Goal: Task Accomplishment & Management: Use online tool/utility

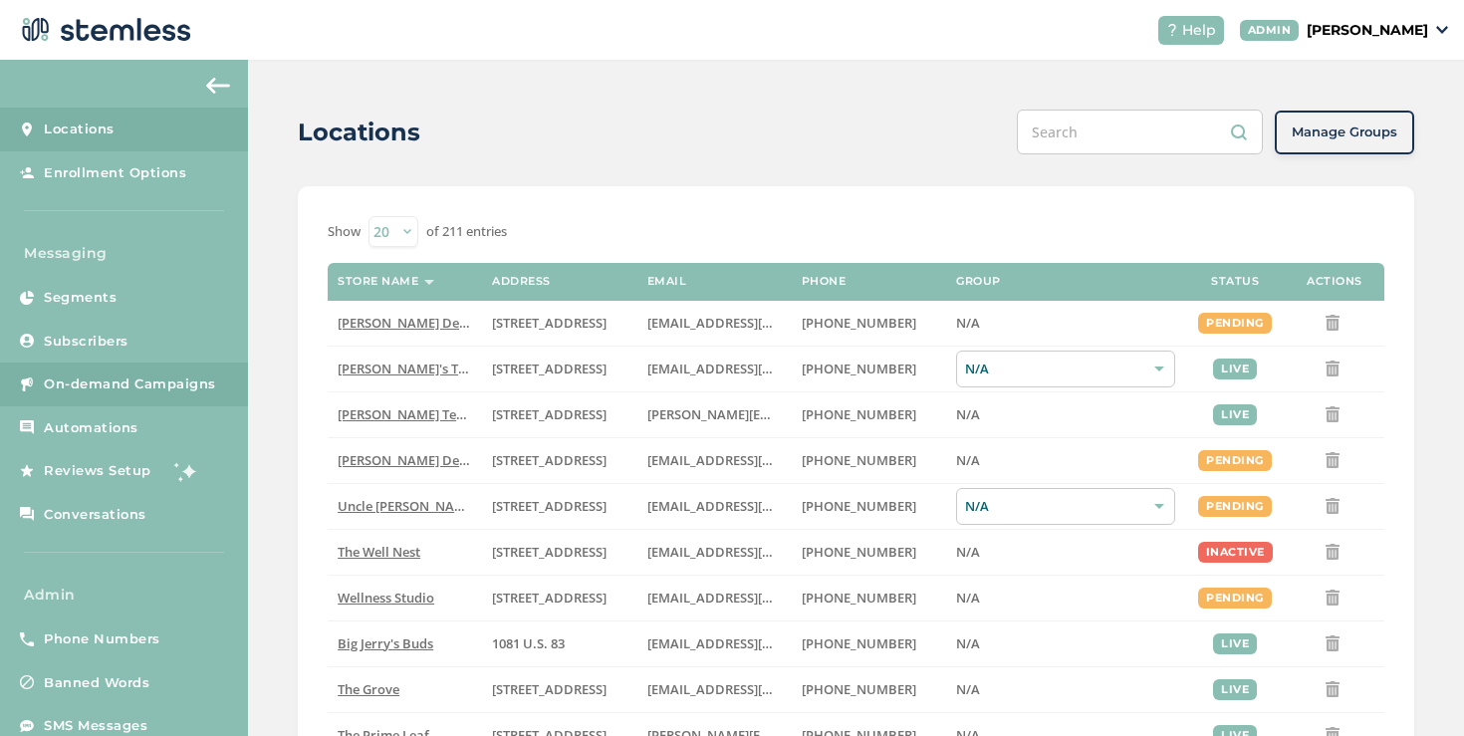
click at [161, 388] on span "On-demand Campaigns" at bounding box center [130, 384] width 172 height 20
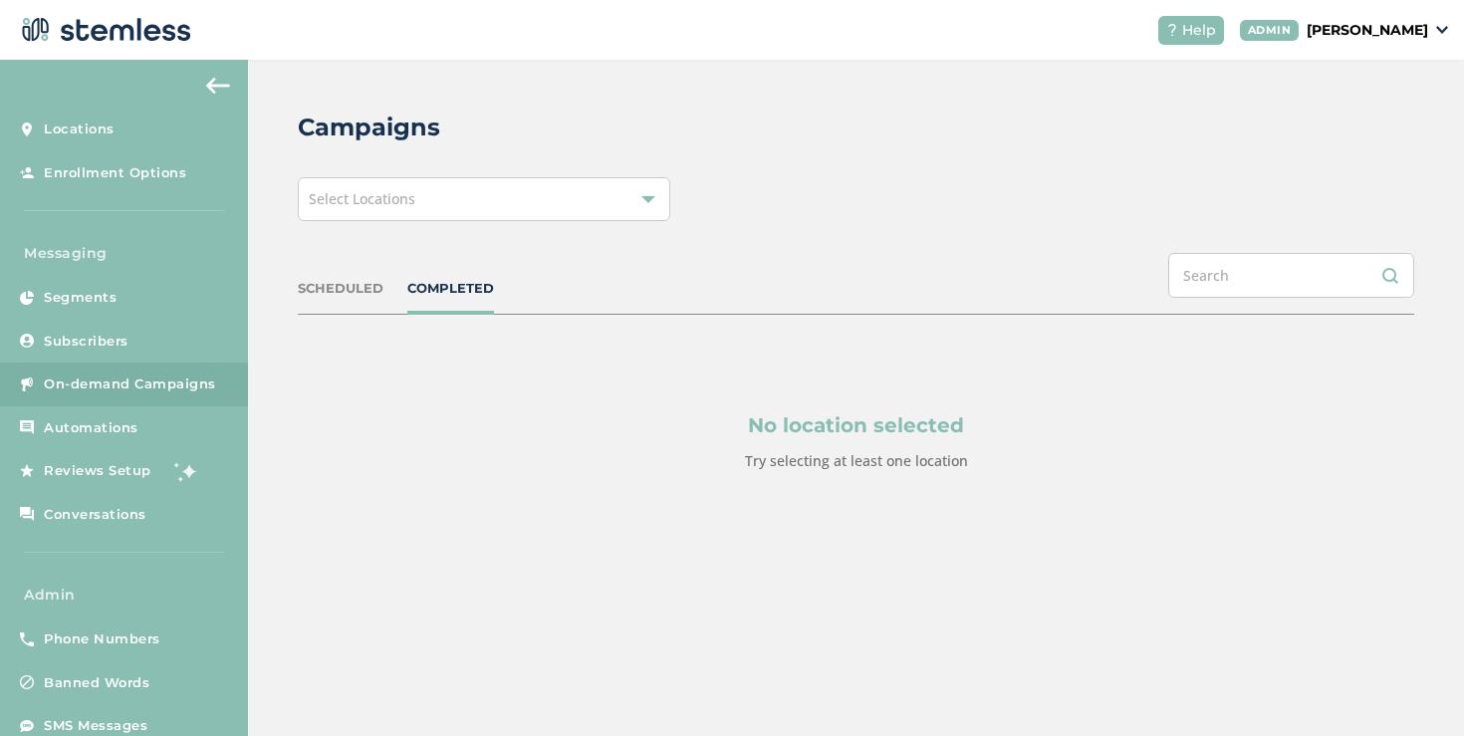
click at [466, 187] on div "Select Locations" at bounding box center [484, 199] width 372 height 44
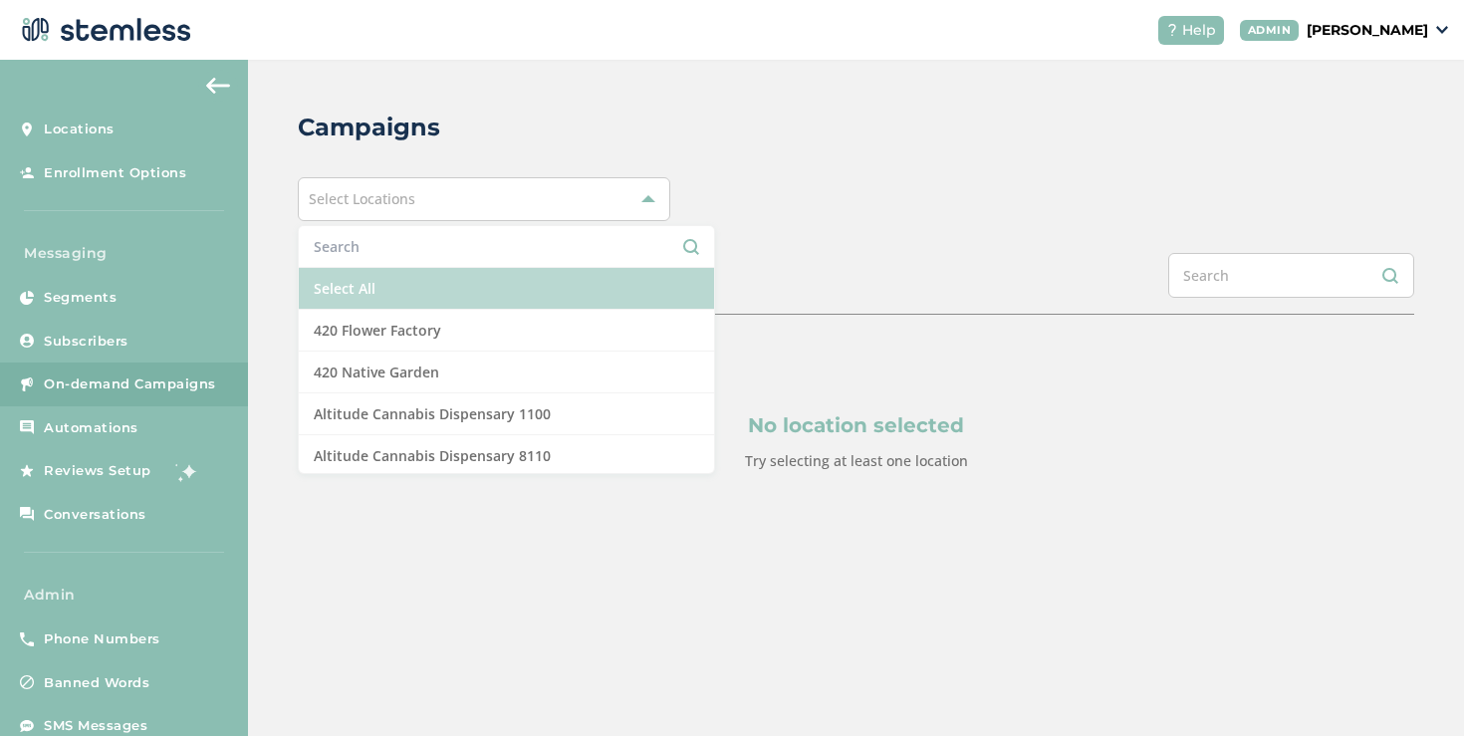
click at [408, 274] on li "Select All" at bounding box center [506, 289] width 415 height 42
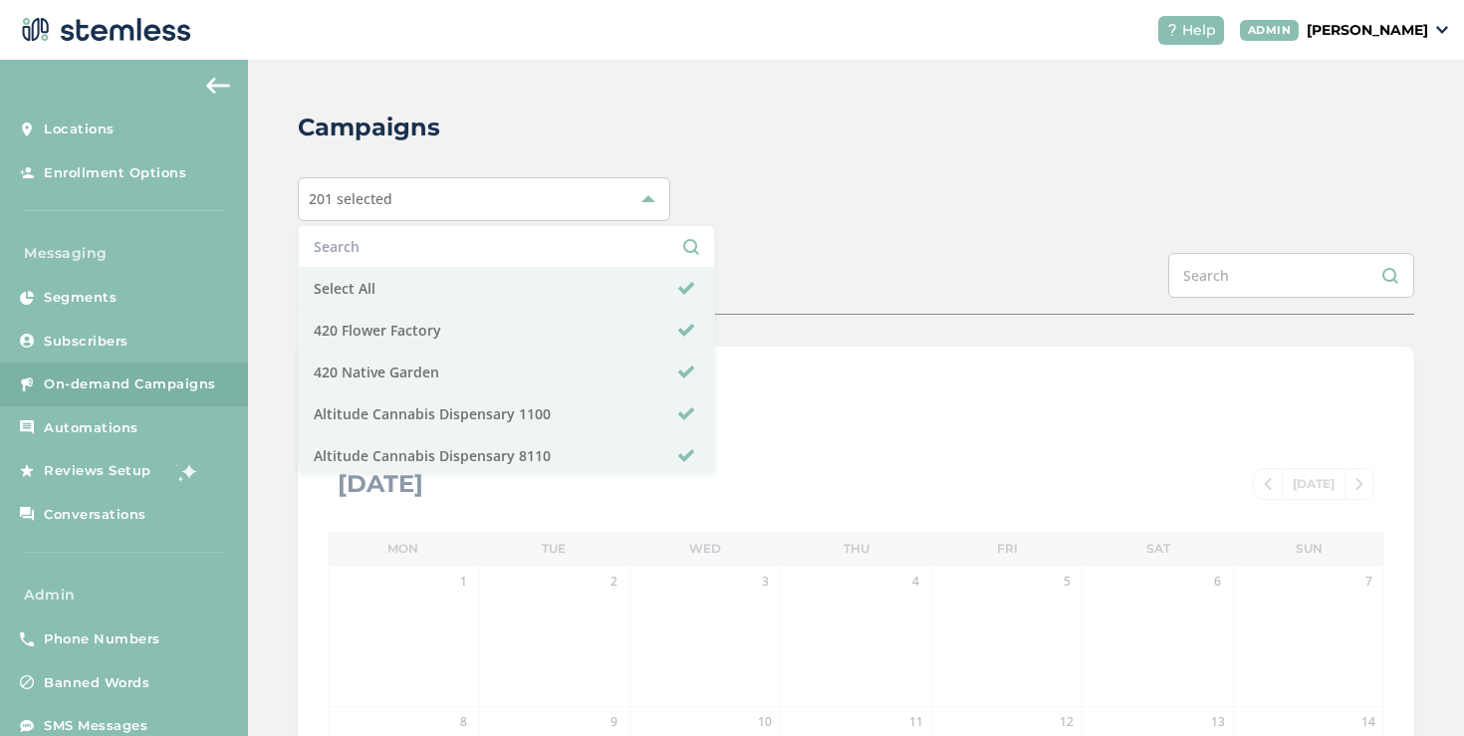
click at [779, 280] on div "SCHEDULED COMPLETED" at bounding box center [856, 284] width 1116 height 62
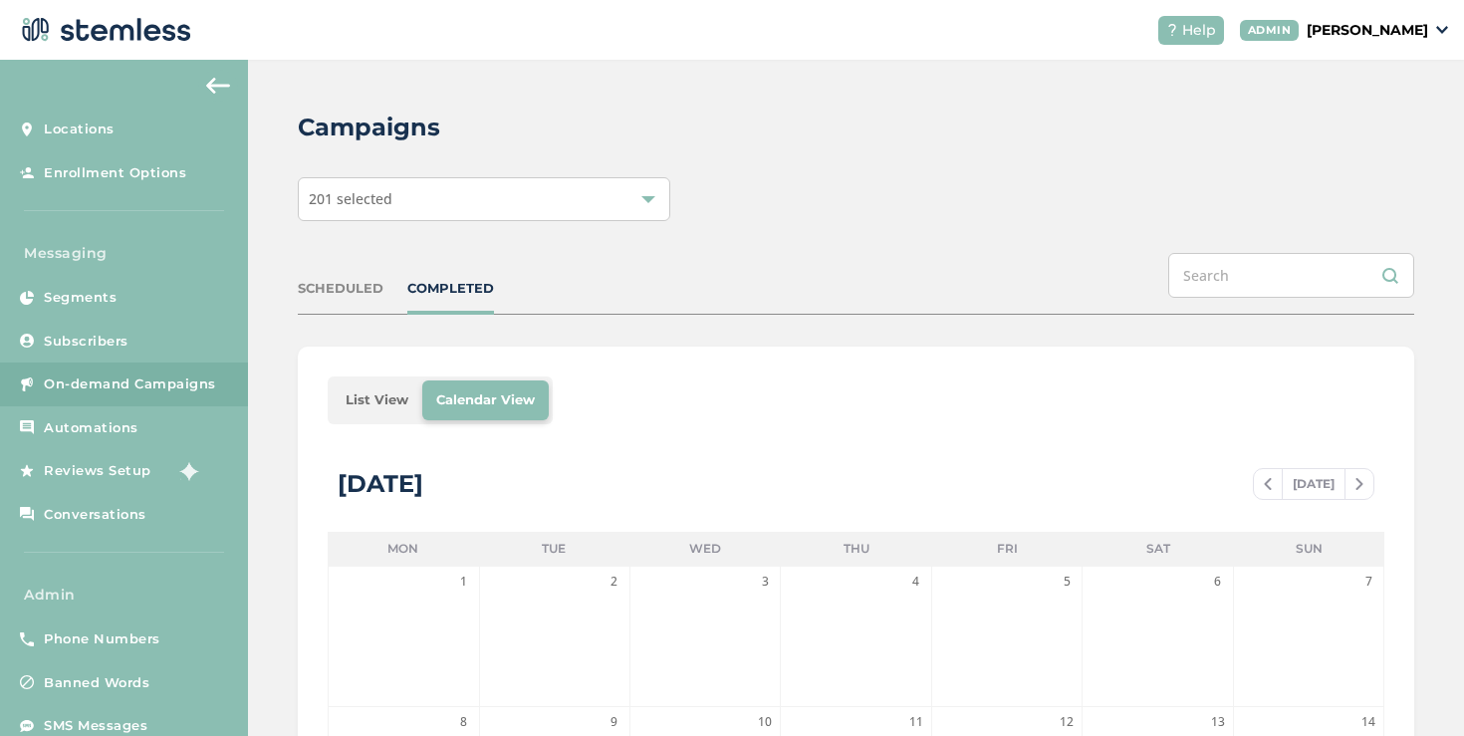
click at [407, 397] on li "List View" at bounding box center [377, 400] width 91 height 40
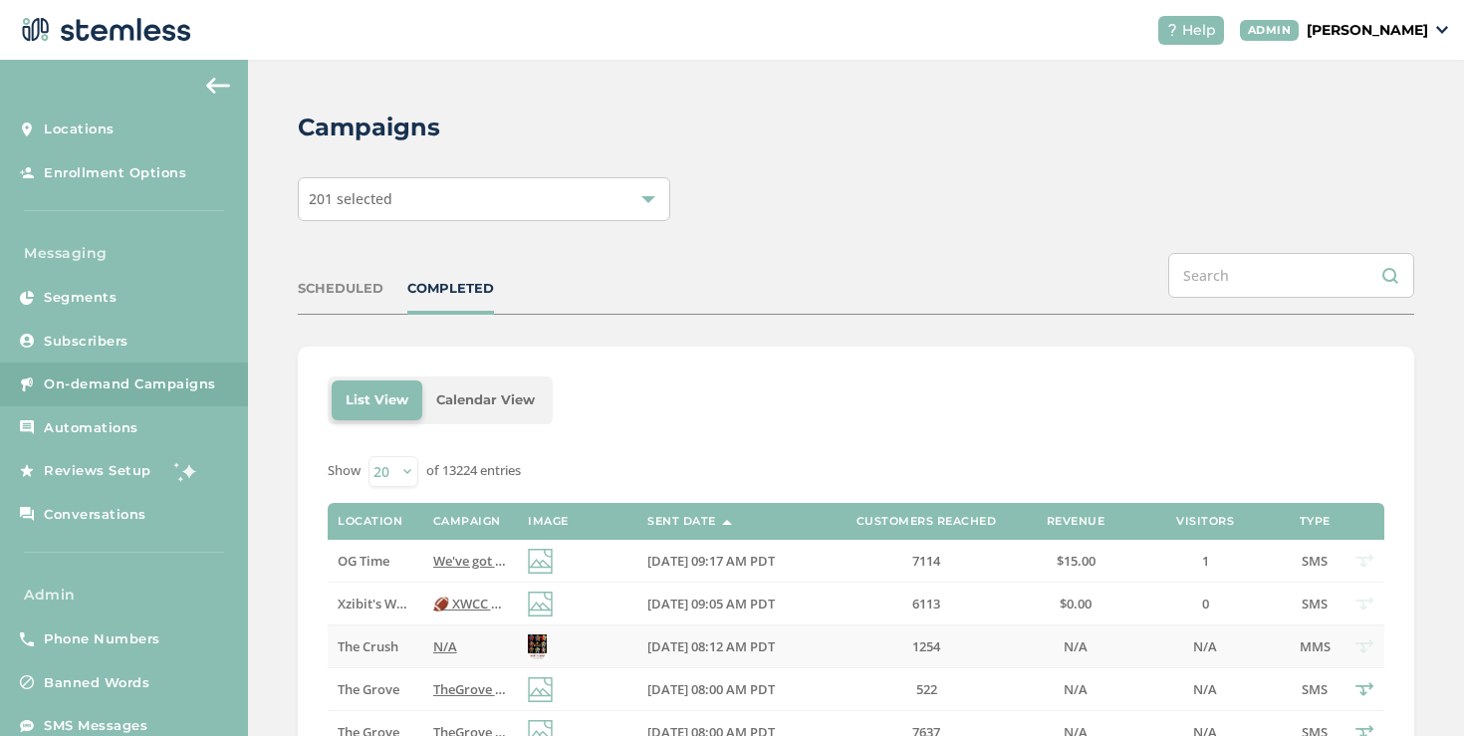
click at [449, 639] on span "N/A" at bounding box center [445, 646] width 24 height 18
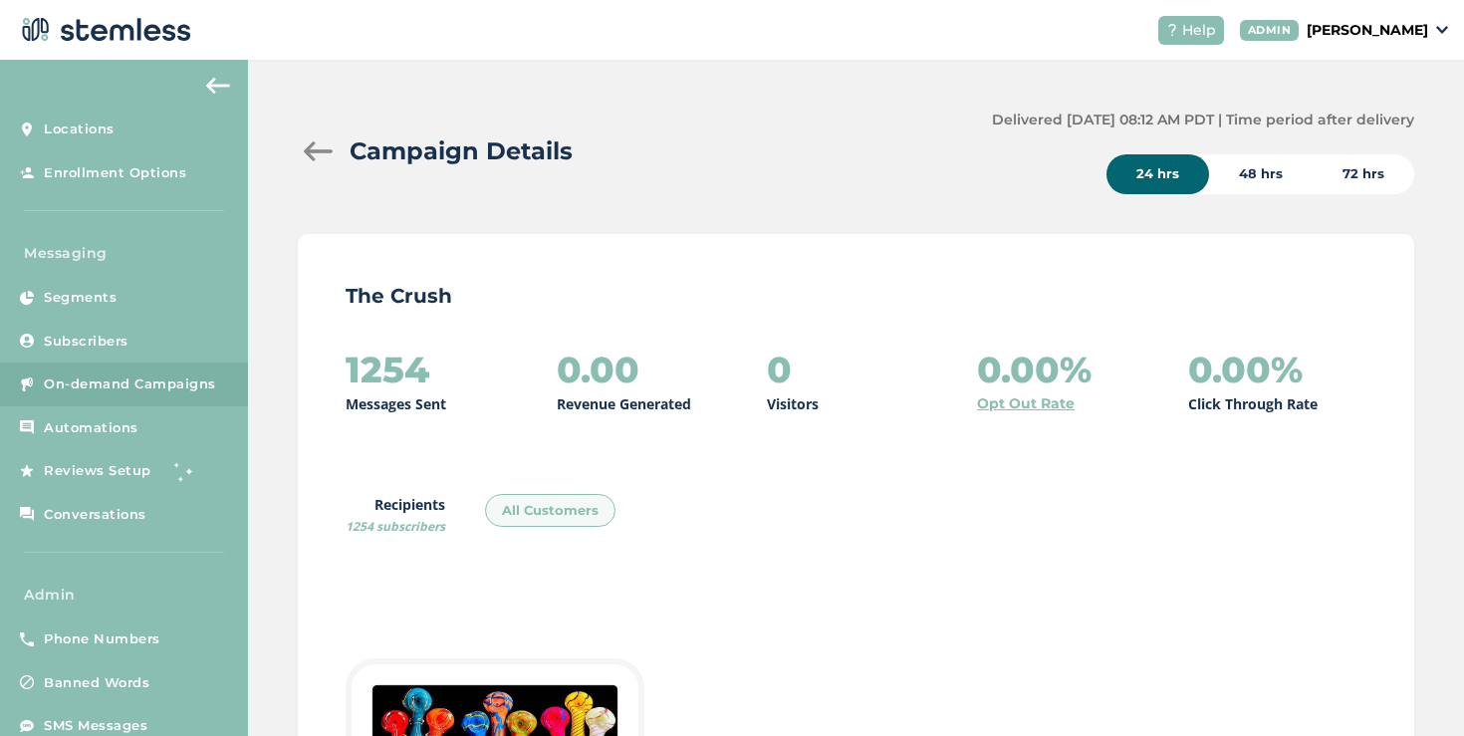
click at [314, 142] on div at bounding box center [318, 151] width 40 height 20
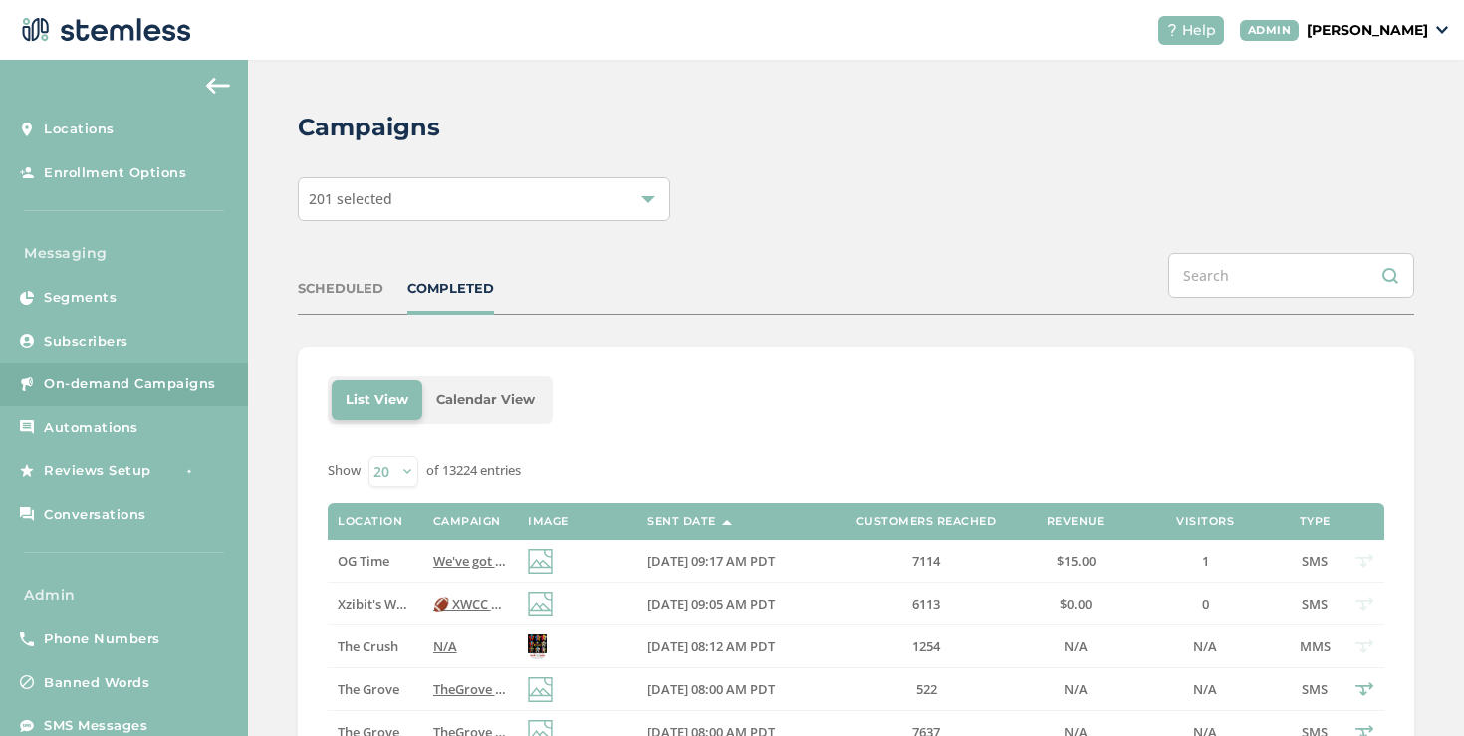
click at [449, 560] on span "We've got some great deals on deck [DATE]: Reply END to cancel" at bounding box center [627, 561] width 388 height 18
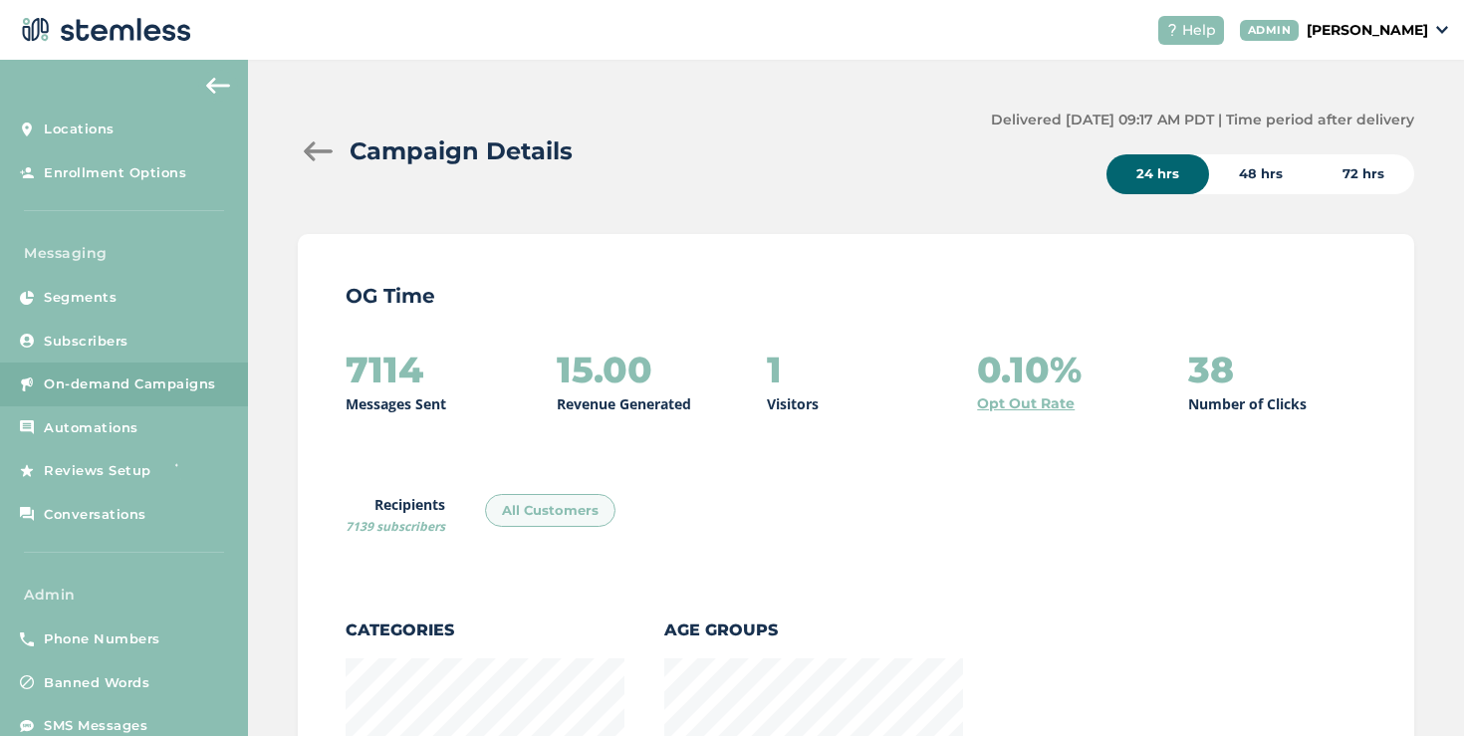
scroll to position [2172, 1104]
